Goal: Check status: Check status

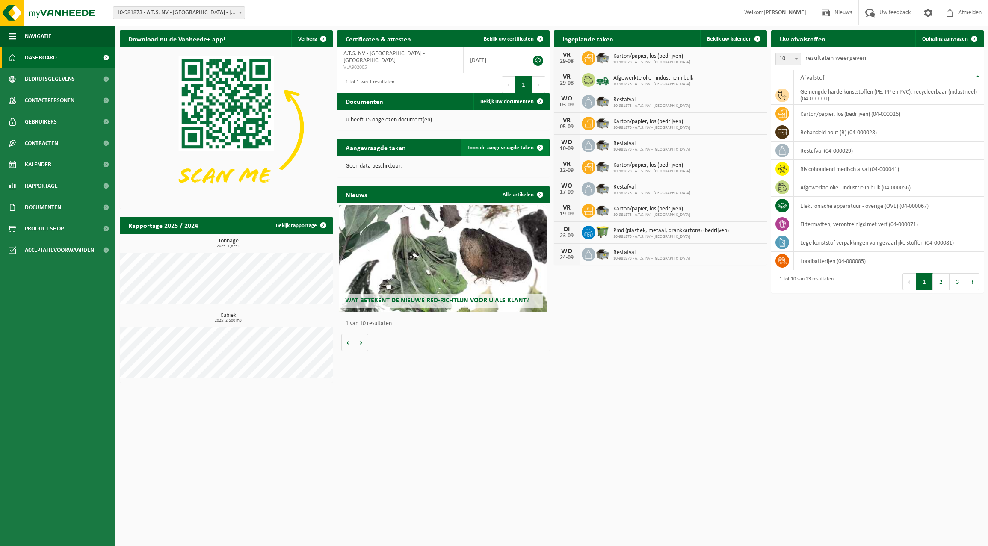
click at [511, 148] on span "Toon de aangevraagde taken" at bounding box center [501, 148] width 66 height 6
click at [522, 144] on link "Toon de aangevraagde taken" at bounding box center [505, 147] width 88 height 17
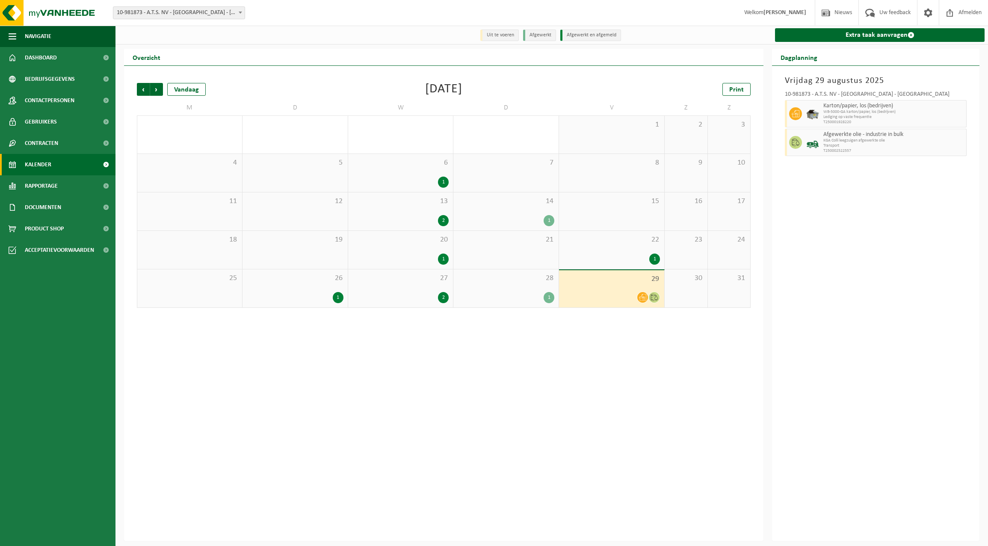
click at [444, 182] on div "1" at bounding box center [443, 182] width 11 height 11
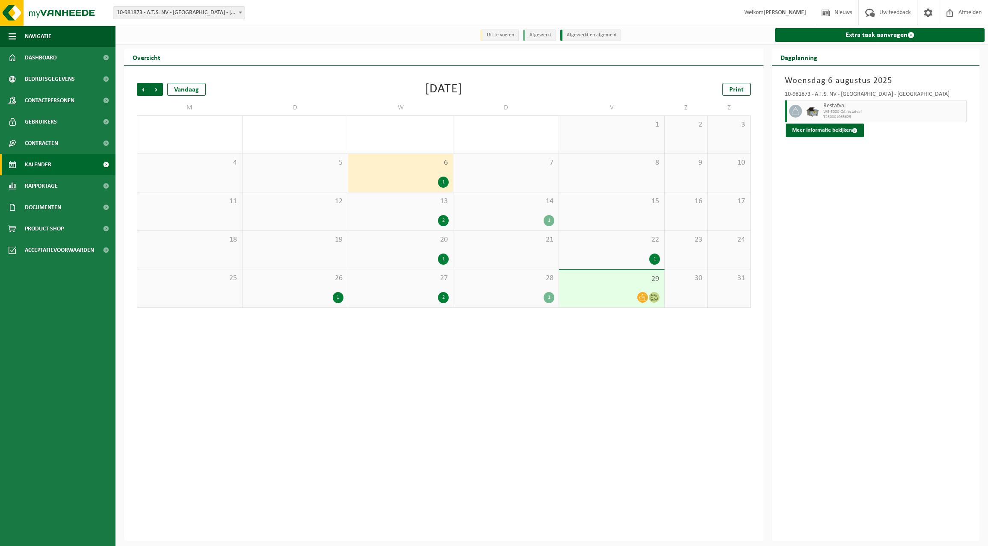
click at [441, 223] on div "2" at bounding box center [443, 220] width 11 height 11
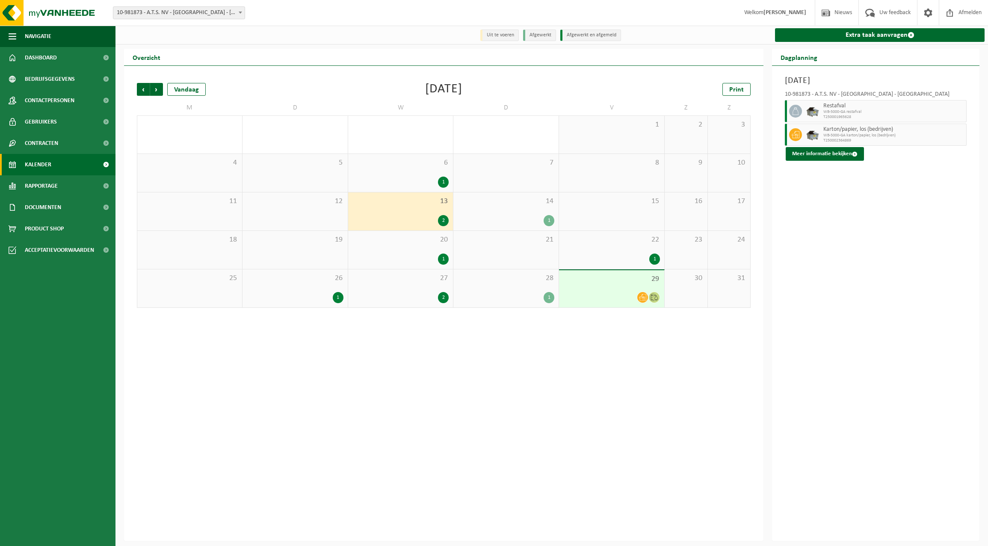
click at [641, 297] on icon at bounding box center [642, 297] width 7 height 7
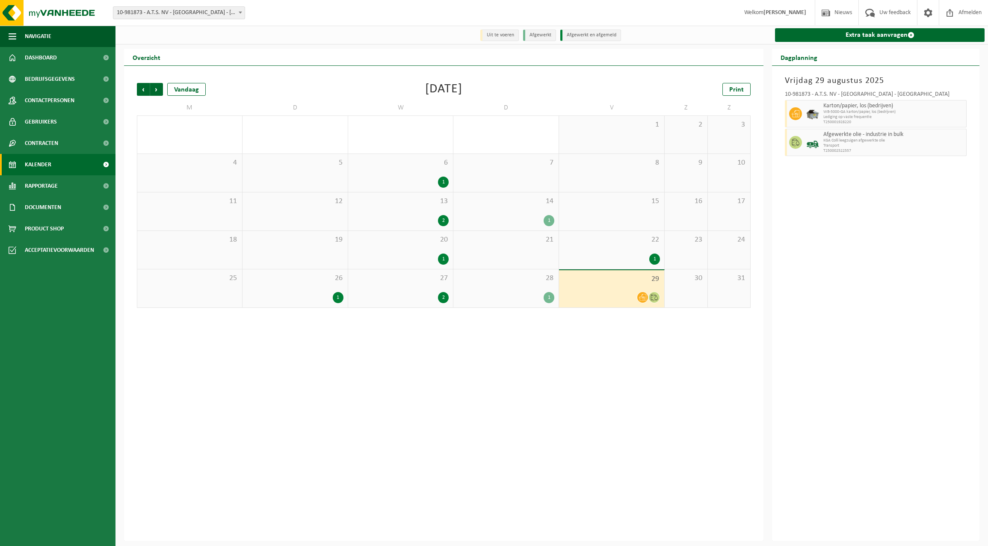
click at [655, 295] on icon at bounding box center [654, 297] width 7 height 7
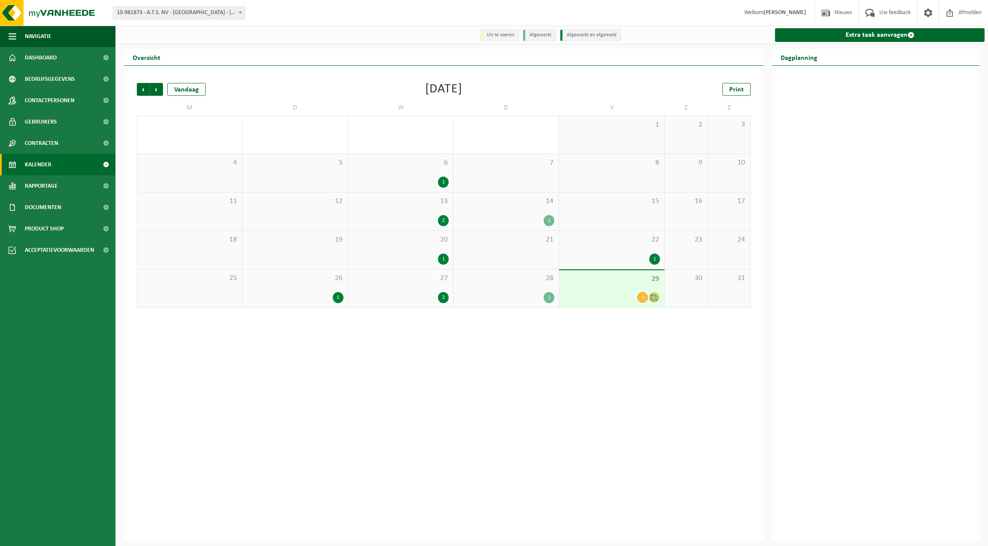
click at [637, 298] on span at bounding box center [642, 297] width 11 height 11
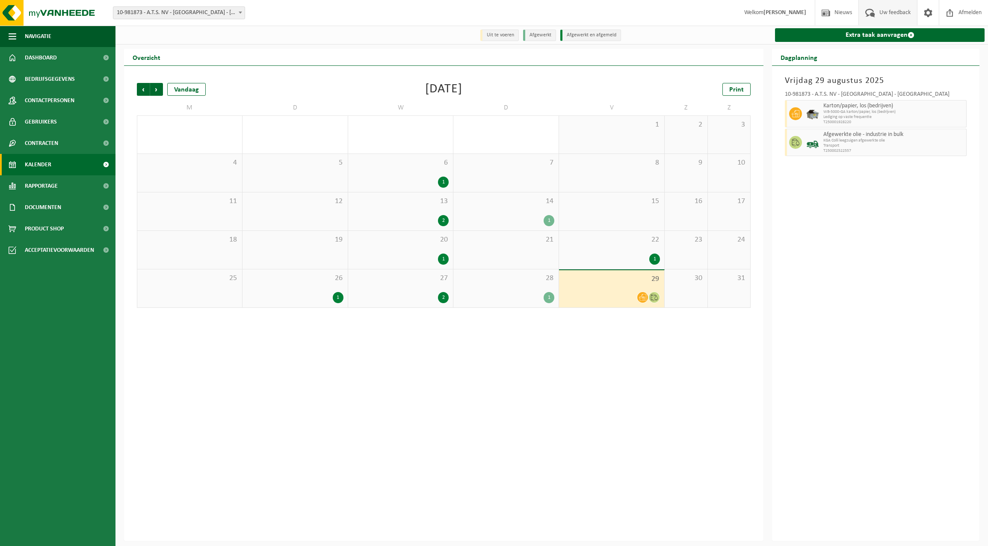
click at [898, 13] on span "Uw feedback" at bounding box center [895, 12] width 36 height 25
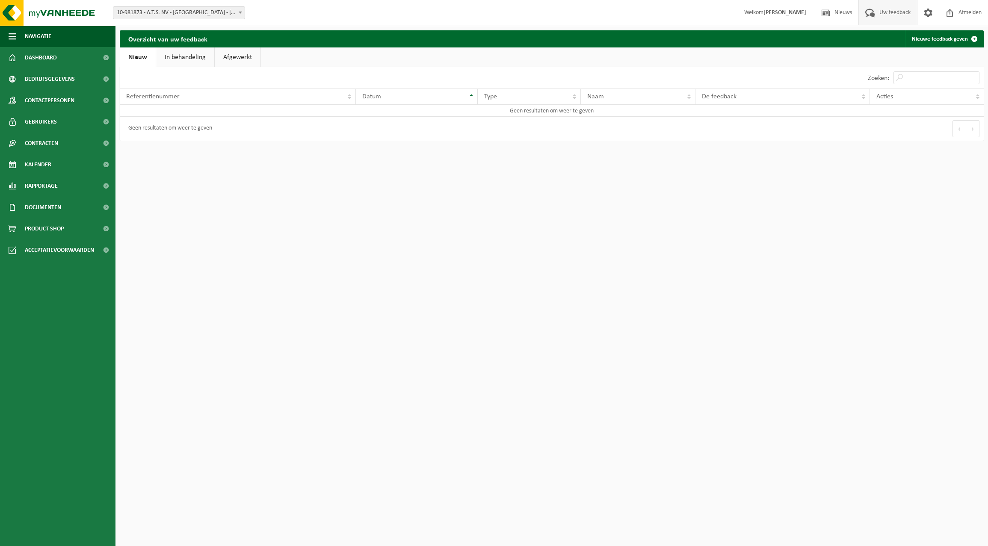
click at [234, 58] on link "Afgewerkt" at bounding box center [238, 57] width 46 height 20
